Goal: Transaction & Acquisition: Book appointment/travel/reservation

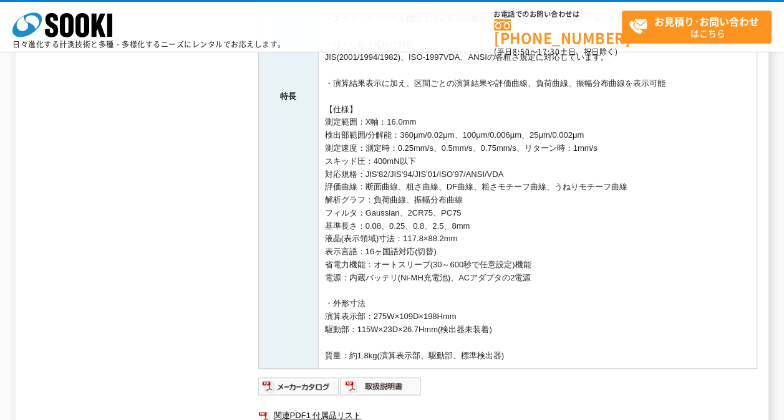
scroll to position [561, 0]
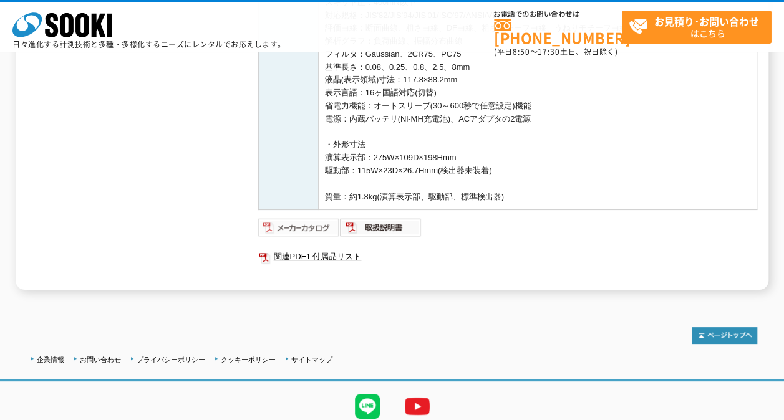
click at [288, 221] on img at bounding box center [299, 228] width 82 height 20
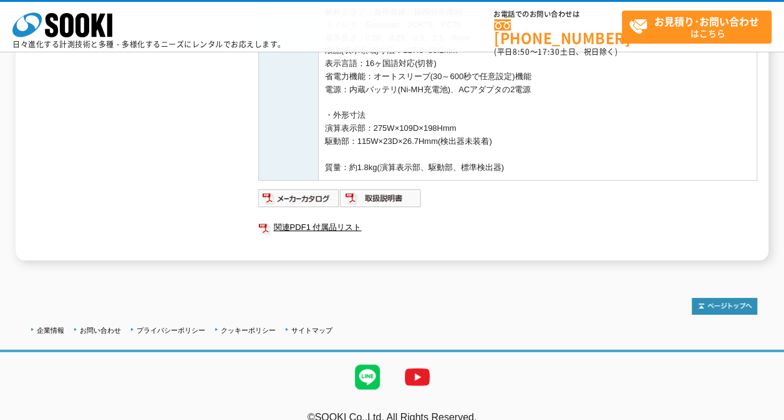
scroll to position [607, 0]
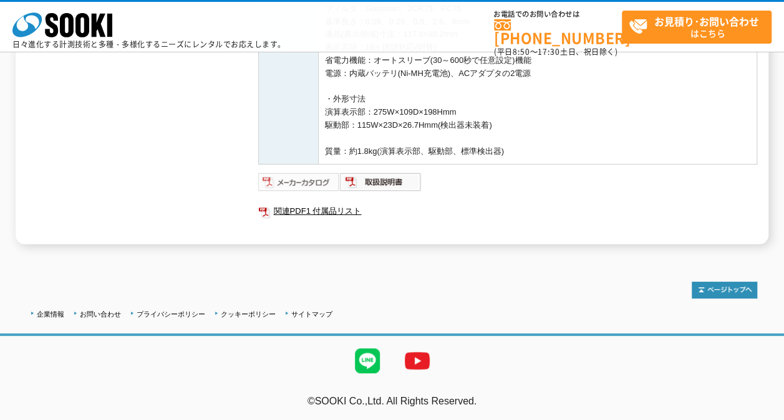
click at [318, 181] on img at bounding box center [299, 182] width 82 height 20
